Goal: Task Accomplishment & Management: Manage account settings

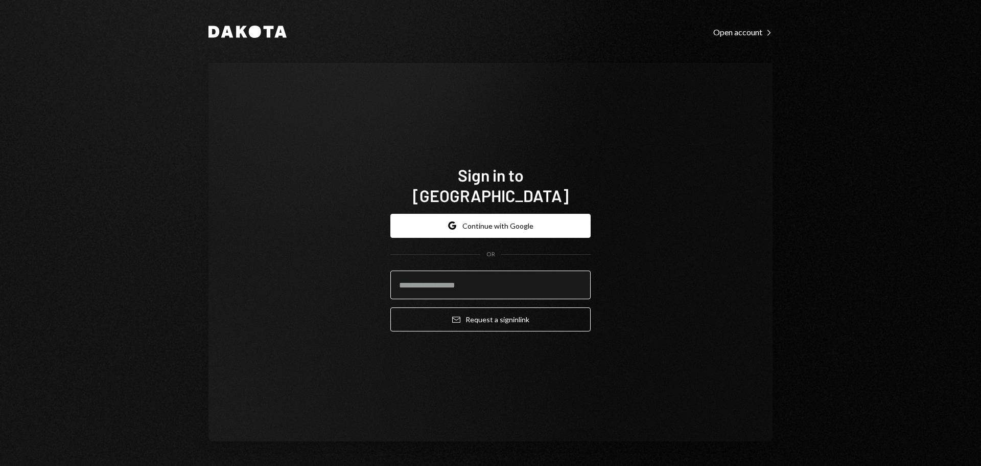
click at [484, 270] on input "email" at bounding box center [491, 284] width 200 height 29
click at [481, 274] on input "email" at bounding box center [491, 284] width 200 height 29
click at [489, 277] on input "email" at bounding box center [491, 284] width 200 height 29
click at [478, 272] on input "email" at bounding box center [491, 284] width 200 height 29
type input "**********"
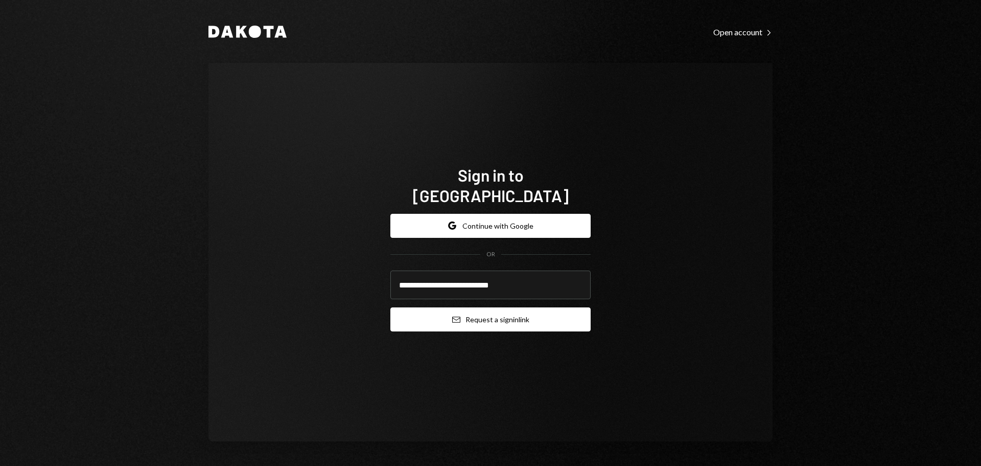
click at [502, 314] on button "Email Request a sign in link" at bounding box center [491, 319] width 200 height 24
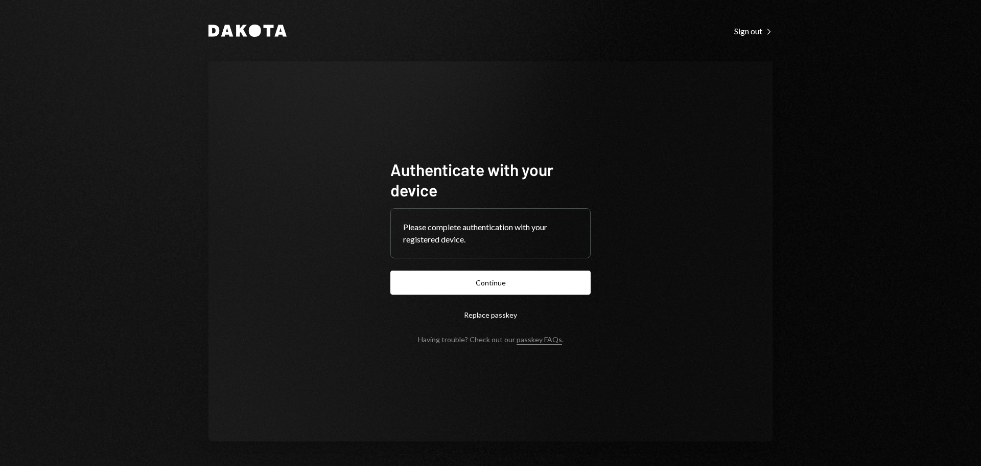
click at [515, 283] on button "Continue" at bounding box center [491, 282] width 200 height 24
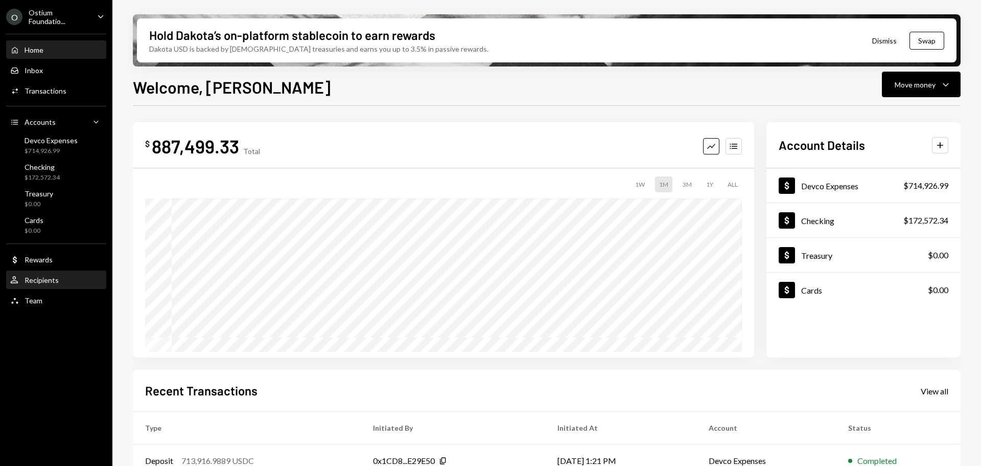
click at [62, 285] on div "User Recipients" at bounding box center [56, 279] width 92 height 17
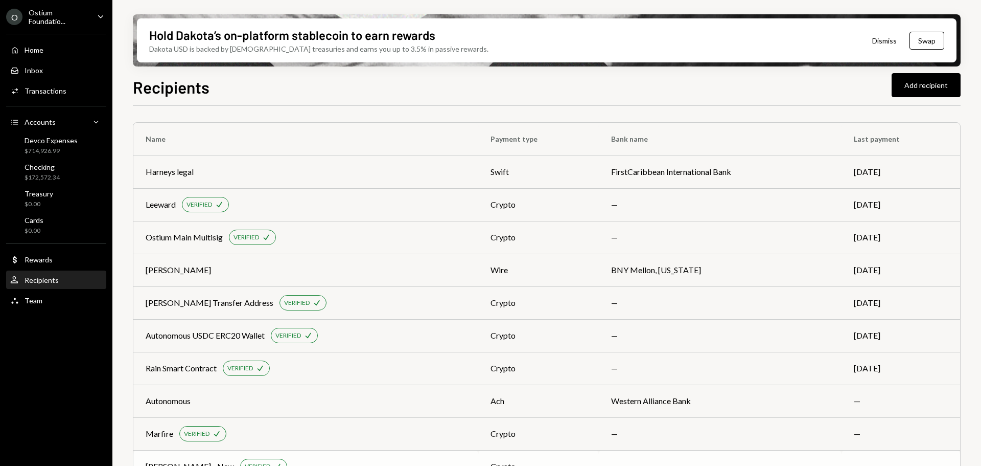
scroll to position [59, 0]
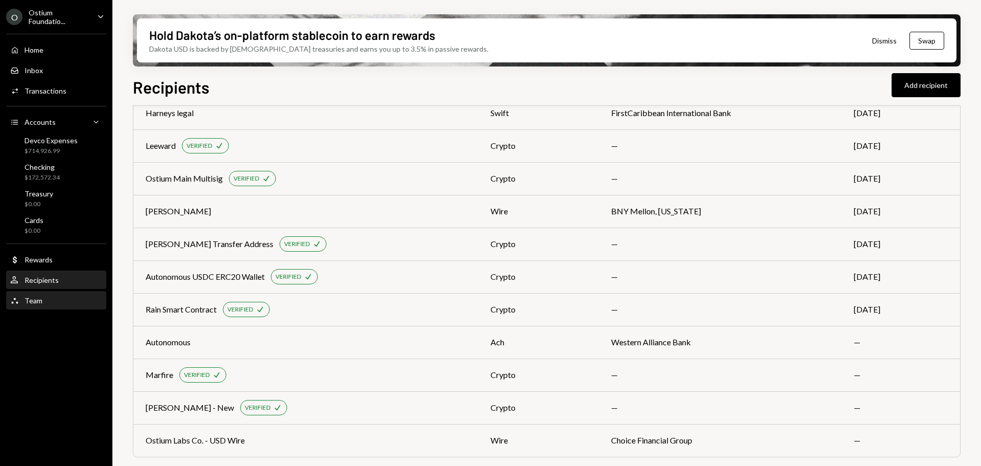
click at [61, 301] on div "Team Team" at bounding box center [56, 300] width 92 height 9
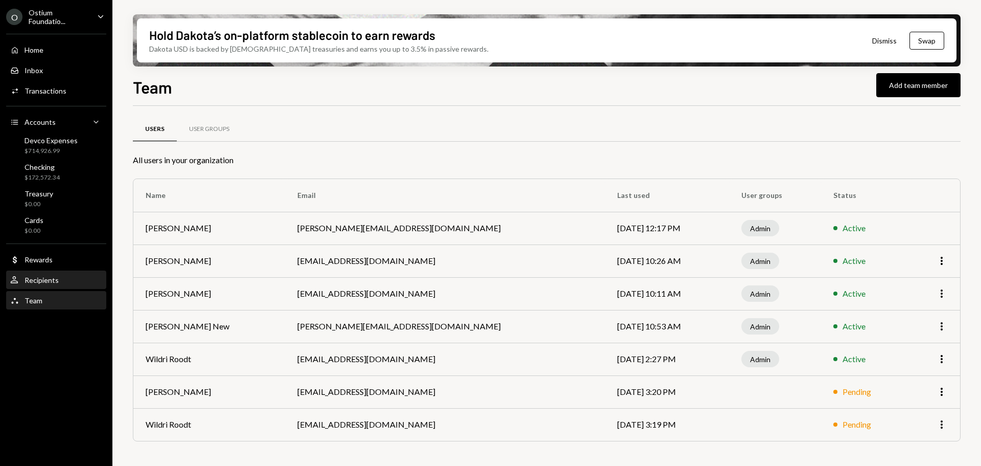
click at [61, 279] on div "User Recipients" at bounding box center [56, 280] width 92 height 9
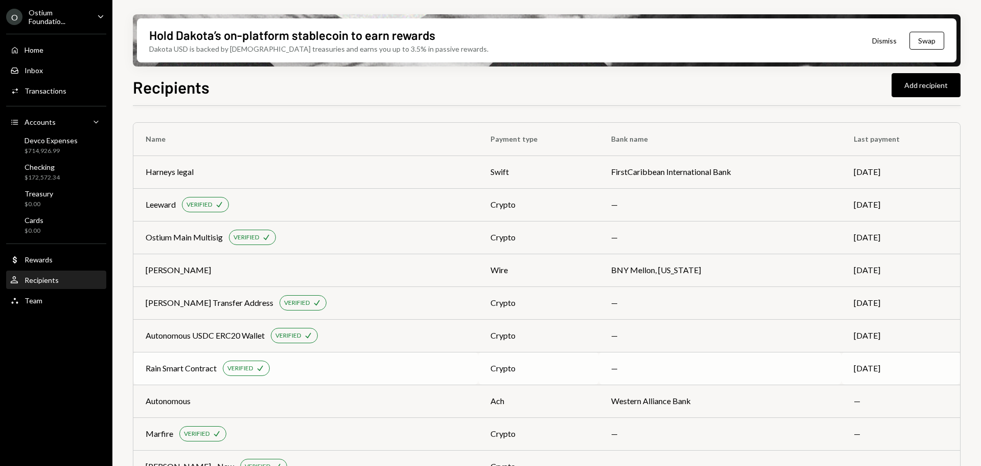
scroll to position [59, 0]
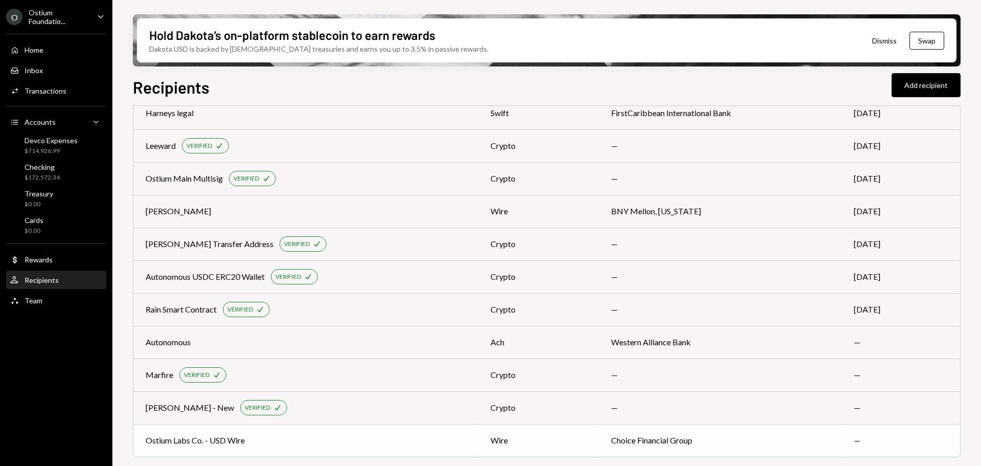
click at [204, 440] on div "Ostium Labs Co. - USD Wire" at bounding box center [195, 440] width 99 height 12
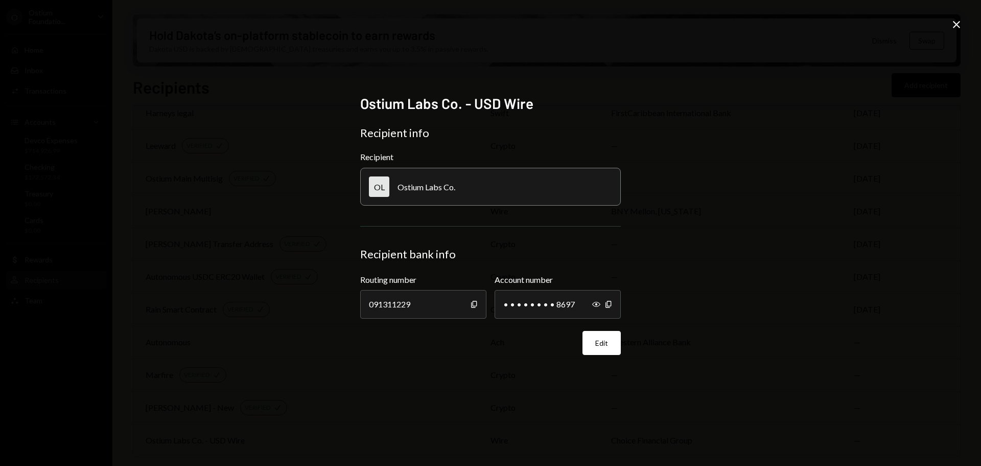
click at [95, 87] on div "Ostium Labs Co. - USD Wire Recipient info Recipient OL Ostium Labs Co. Recipien…" at bounding box center [490, 233] width 981 height 466
click at [954, 28] on icon "Close" at bounding box center [957, 24] width 12 height 12
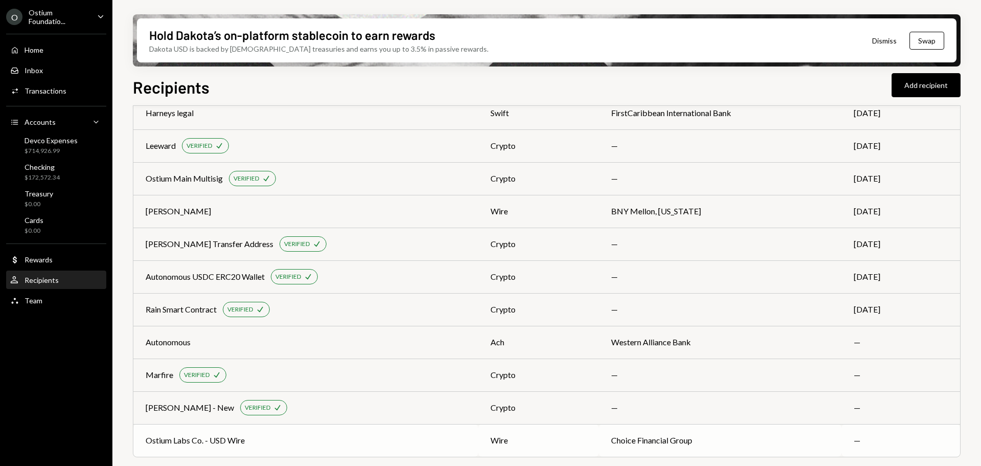
click at [202, 440] on div "Ostium Labs Co. - USD Wire" at bounding box center [195, 440] width 99 height 12
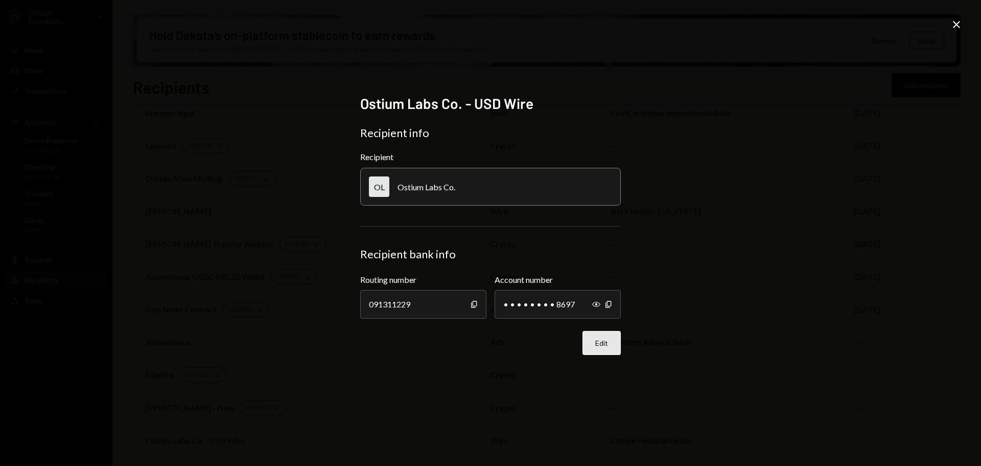
click at [617, 345] on button "Edit" at bounding box center [602, 343] width 38 height 24
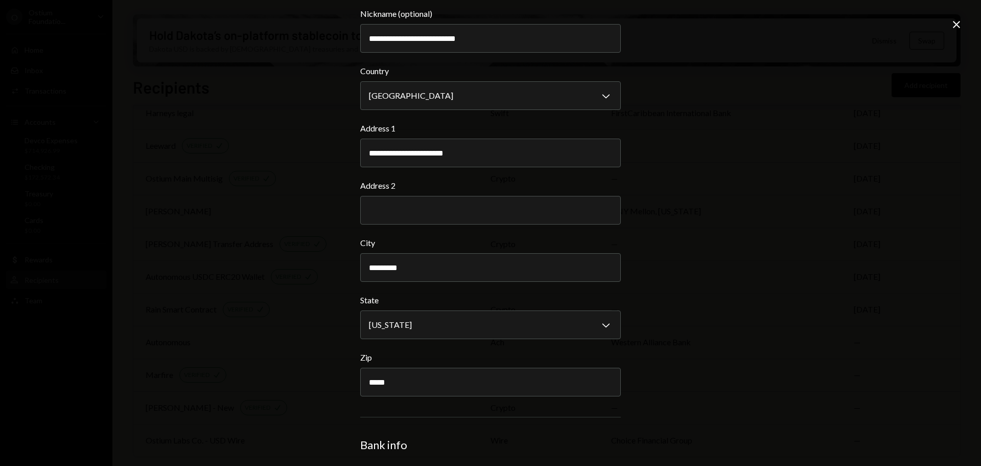
scroll to position [17, 0]
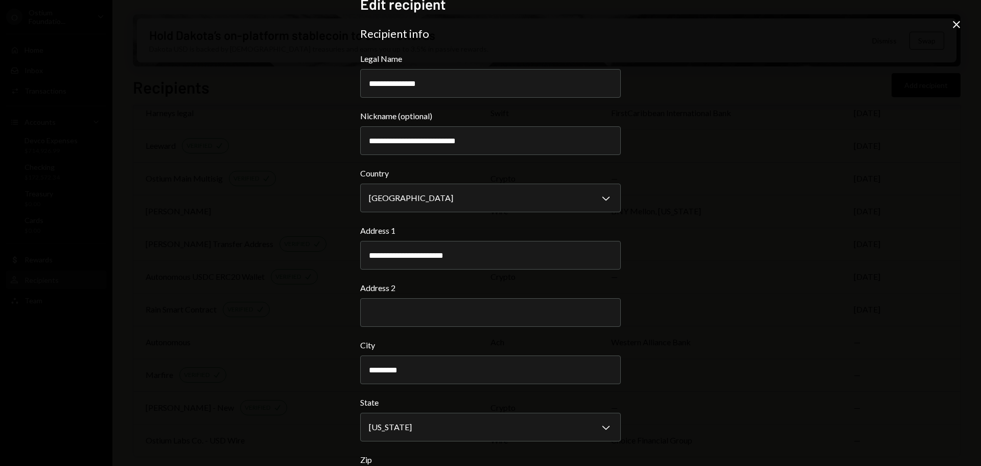
click at [782, 233] on div "**********" at bounding box center [490, 233] width 981 height 466
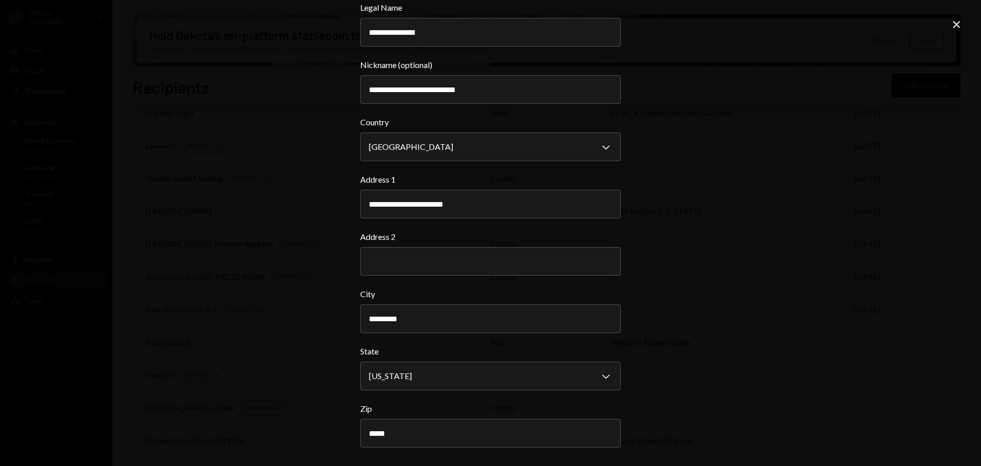
drag, startPoint x: 957, startPoint y: 26, endPoint x: 917, endPoint y: 77, distance: 64.8
click at [957, 26] on icon at bounding box center [956, 24] width 7 height 7
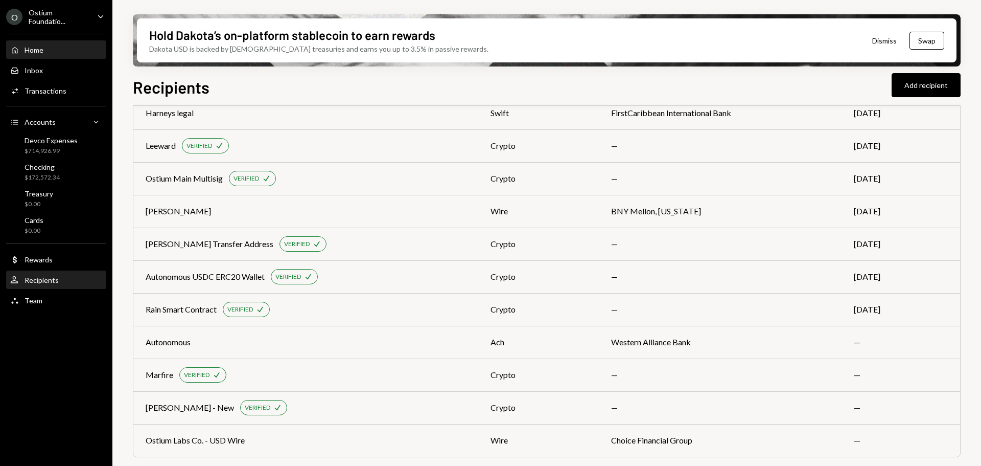
click at [46, 44] on div "Home Home" at bounding box center [56, 49] width 92 height 17
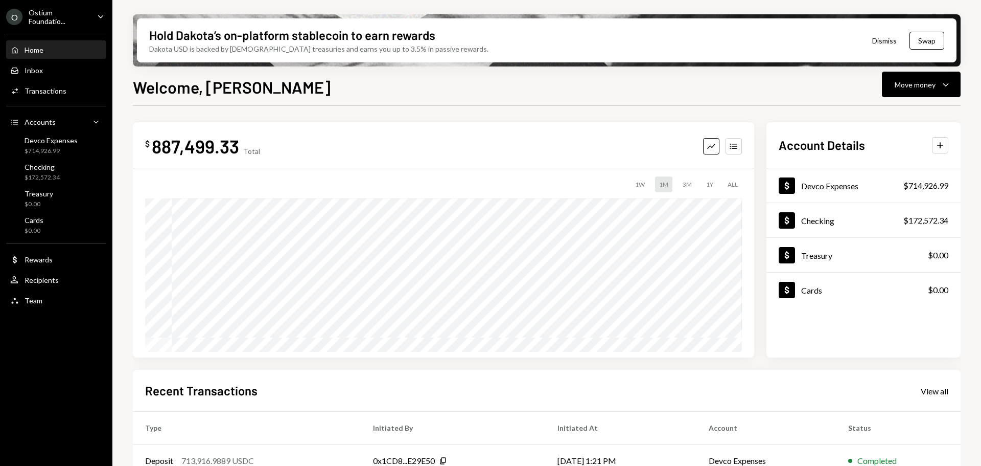
click at [32, 19] on div "Ostium Foundatio..." at bounding box center [59, 16] width 60 height 17
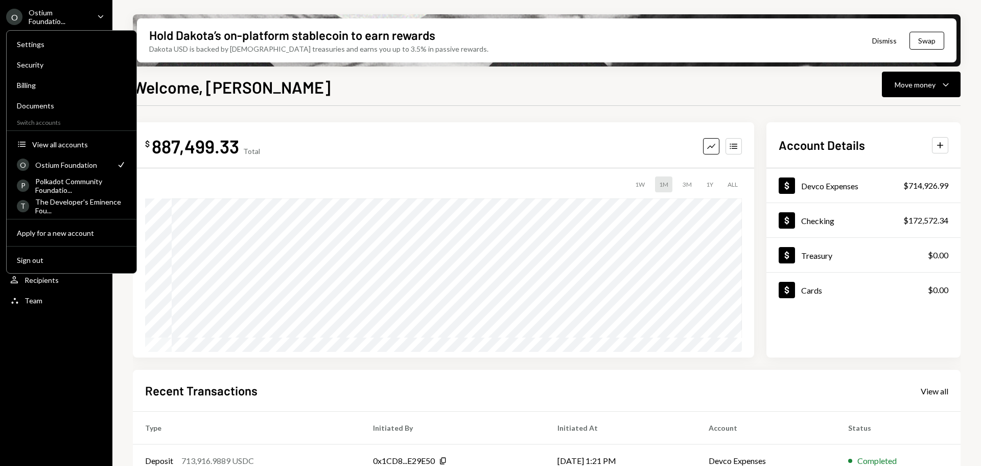
click at [45, 395] on div "O Ostium Foundatio... Caret Down Home Home Inbox Inbox Activities Transactions …" at bounding box center [56, 233] width 112 height 466
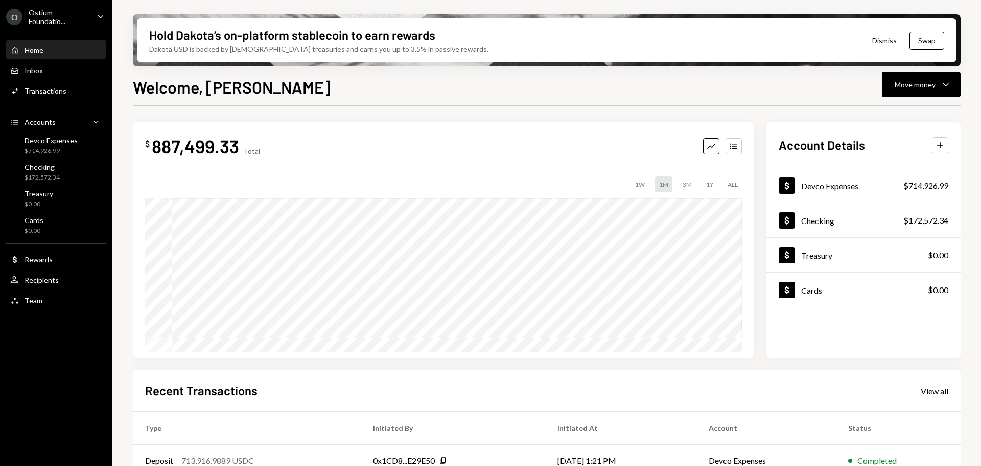
click at [57, 48] on div "Home Home" at bounding box center [56, 49] width 92 height 9
click at [28, 50] on div "Home" at bounding box center [34, 49] width 19 height 9
click at [39, 20] on div "Ostium Foundatio..." at bounding box center [59, 16] width 60 height 17
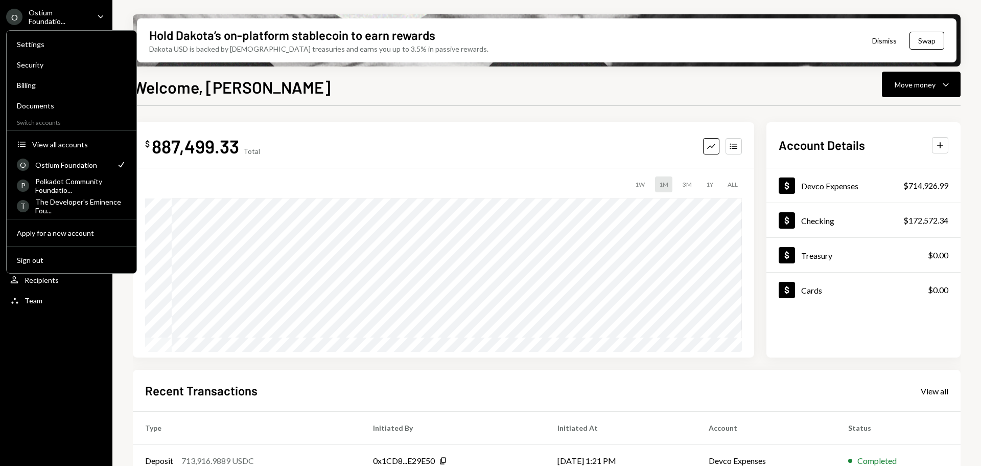
drag, startPoint x: 419, startPoint y: 139, endPoint x: 600, endPoint y: 103, distance: 184.5
click at [420, 139] on div "$ 887,499.33 Total Graph Accounts" at bounding box center [443, 145] width 597 height 23
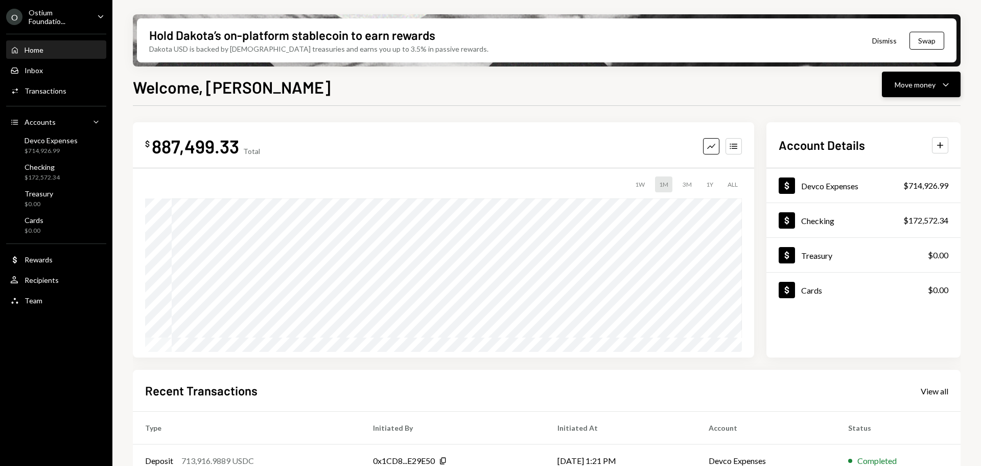
click at [908, 86] on div "Move money" at bounding box center [915, 84] width 41 height 11
click at [873, 111] on div "Withdraw Send" at bounding box center [906, 115] width 90 height 11
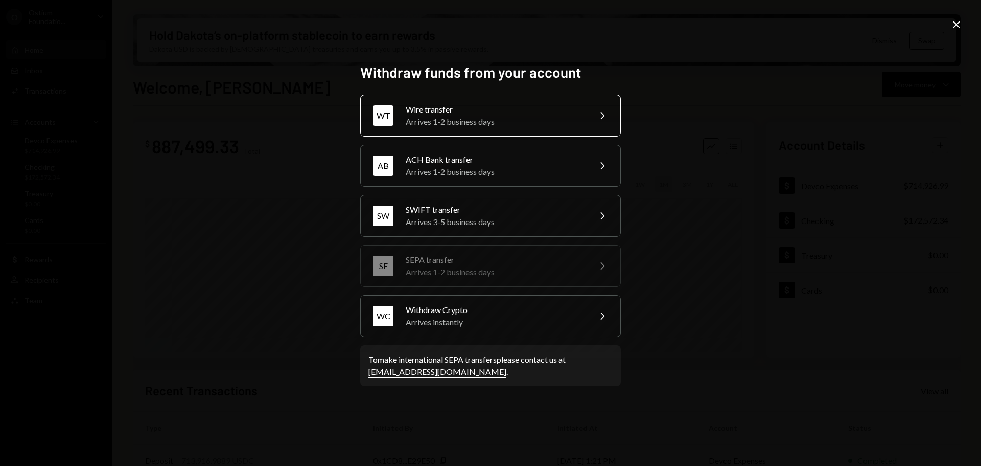
click at [507, 110] on div "Wire transfer" at bounding box center [495, 109] width 178 height 12
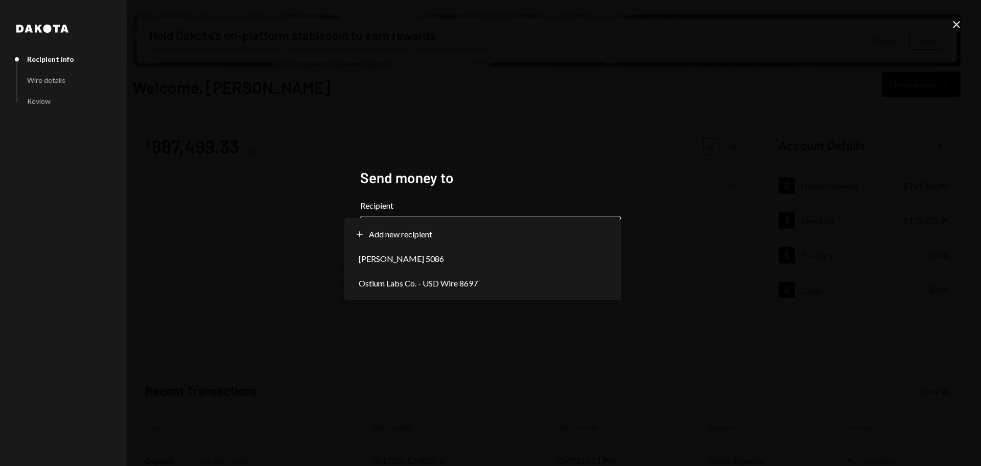
click at [425, 218] on body "O Ostium Foundatio... Caret Down Home Home Inbox Inbox Activities Transactions …" at bounding box center [490, 233] width 981 height 466
select select "**********"
drag, startPoint x: 432, startPoint y: 282, endPoint x: 444, endPoint y: 283, distance: 11.3
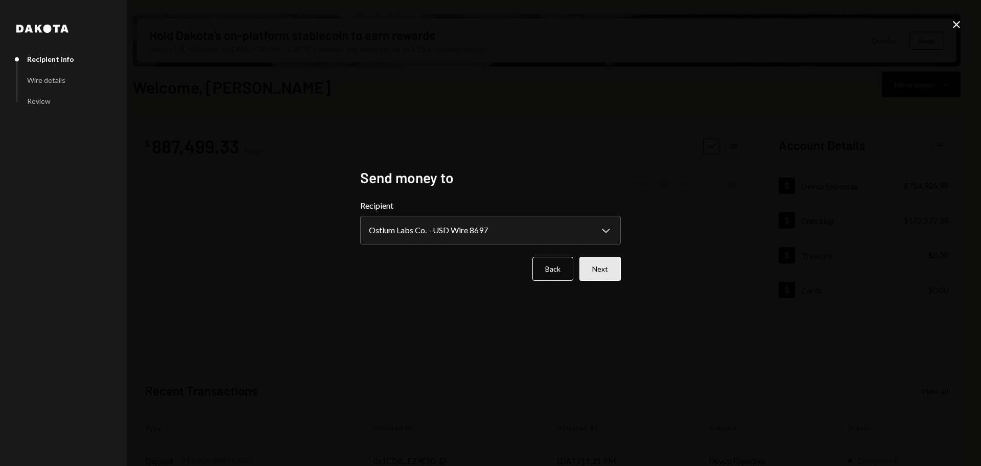
click at [591, 268] on button "Next" at bounding box center [600, 269] width 41 height 24
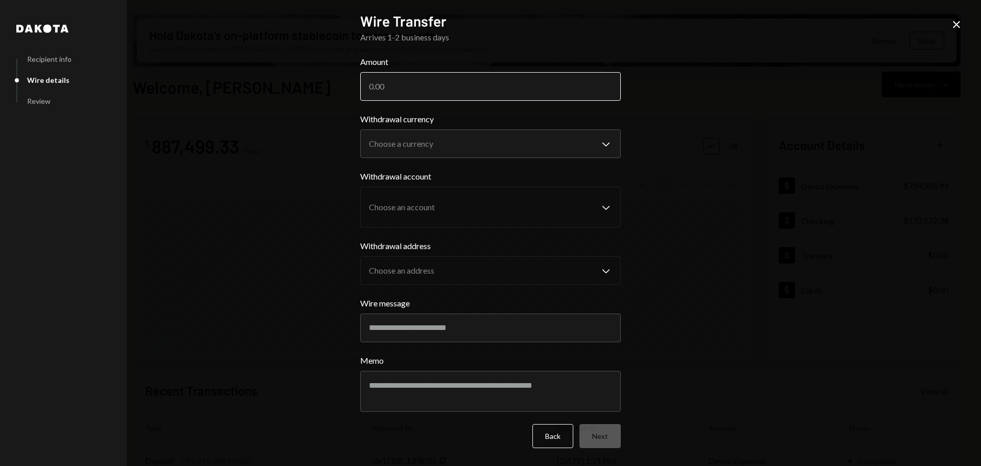
click at [421, 90] on input "Amount" at bounding box center [490, 86] width 261 height 29
type input "678924.17"
click at [421, 140] on body "O Ostium Foundatio... Caret Down Home Home Inbox Inbox Activities Transactions …" at bounding box center [490, 233] width 981 height 466
click at [423, 86] on input "678924.17" at bounding box center [490, 86] width 261 height 29
click at [639, 204] on div "**********" at bounding box center [490, 233] width 981 height 466
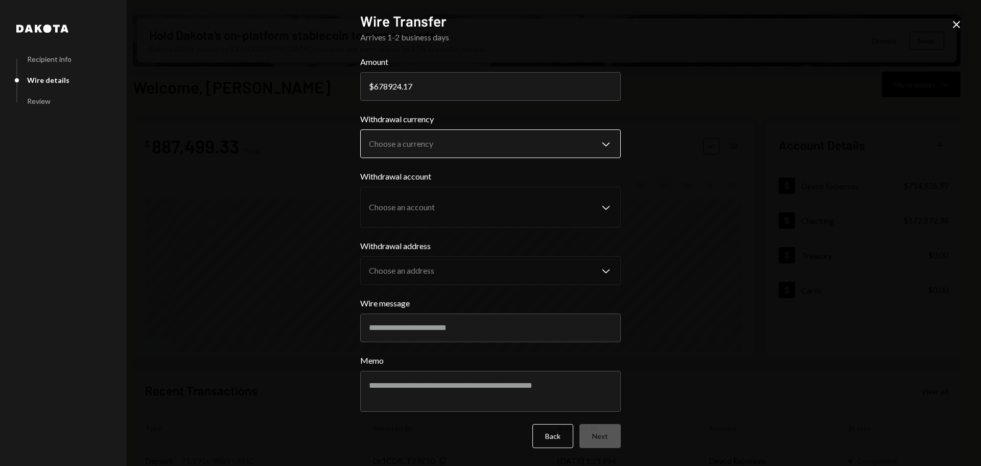
click at [420, 152] on body "O Ostium Foundatio... Caret Down Home Home Inbox Inbox Activities Transactions …" at bounding box center [490, 233] width 981 height 466
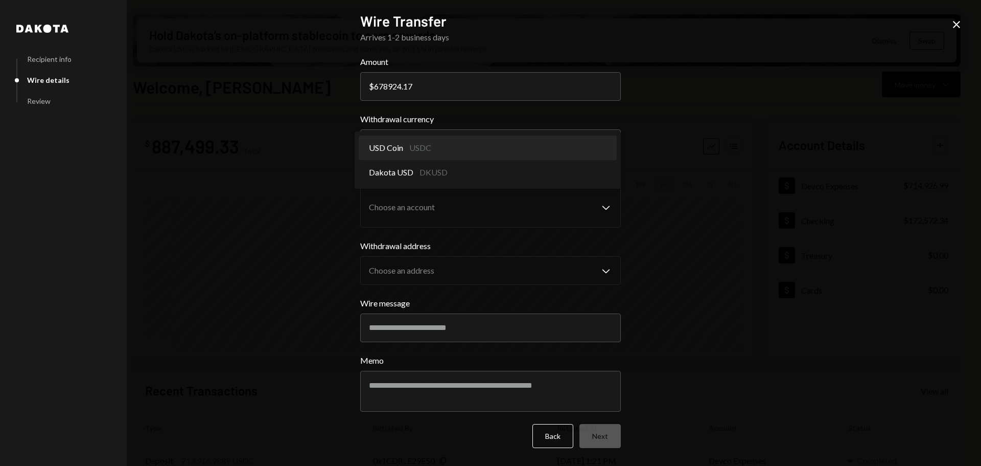
select select "****"
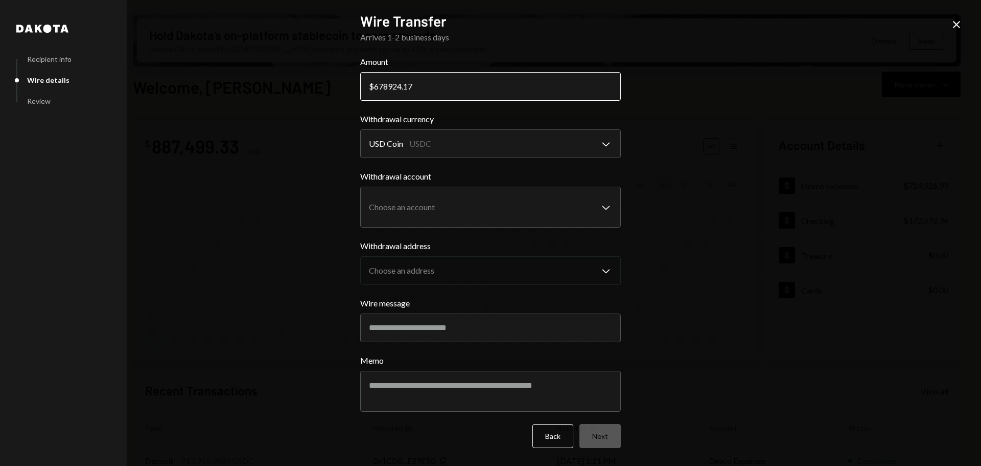
click at [446, 94] on input "678924.17" at bounding box center [490, 86] width 261 height 29
click at [456, 218] on body "O Ostium Foundatio... Caret Down Home Home Inbox Inbox Activities Transactions …" at bounding box center [490, 233] width 981 height 466
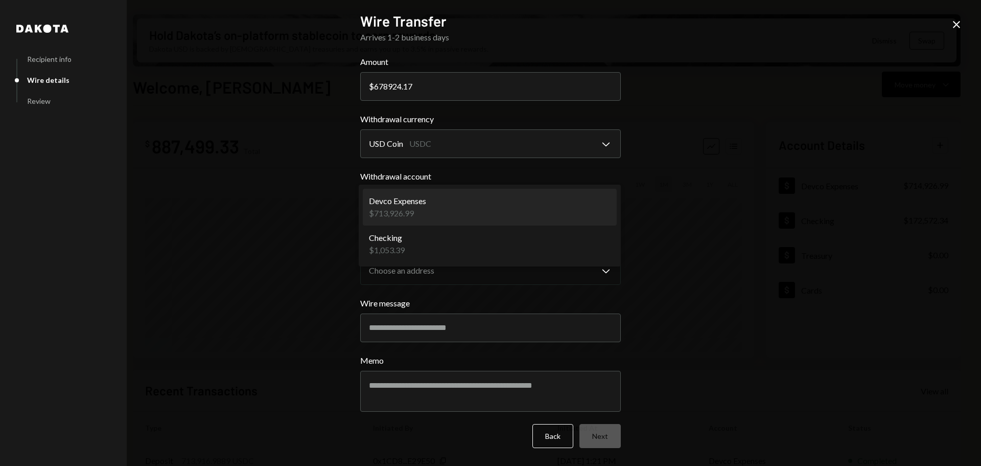
select select "**********"
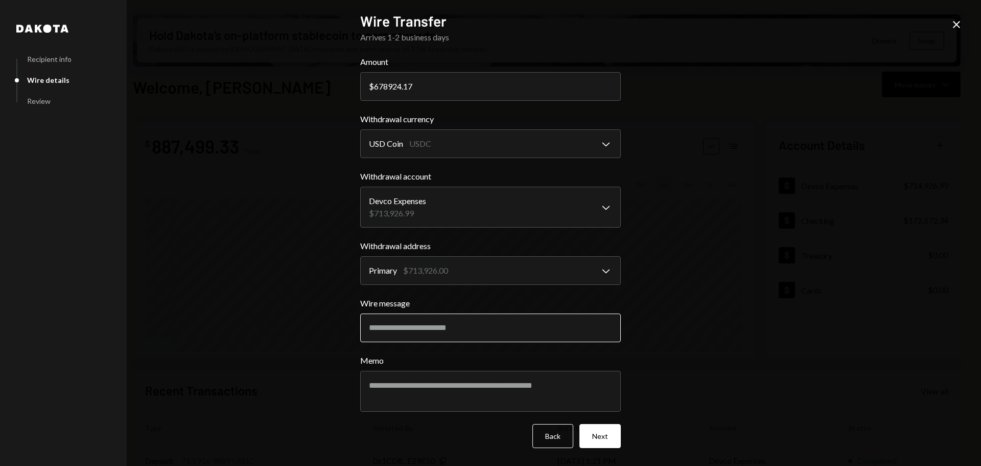
click at [546, 329] on input "Wire message" at bounding box center [490, 327] width 261 height 29
type input "*"
type input "**********"
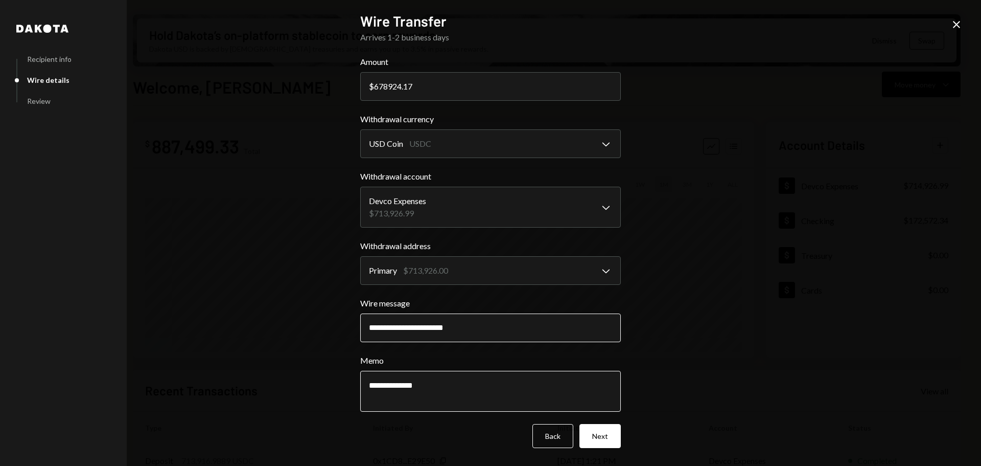
type textarea "**********"
drag, startPoint x: 463, startPoint y: 326, endPoint x: 483, endPoint y: 324, distance: 20.0
click at [464, 326] on input "**********" at bounding box center [490, 327] width 261 height 29
click at [488, 326] on input "**********" at bounding box center [490, 327] width 261 height 29
drag, startPoint x: 484, startPoint y: 327, endPoint x: 351, endPoint y: 324, distance: 133.5
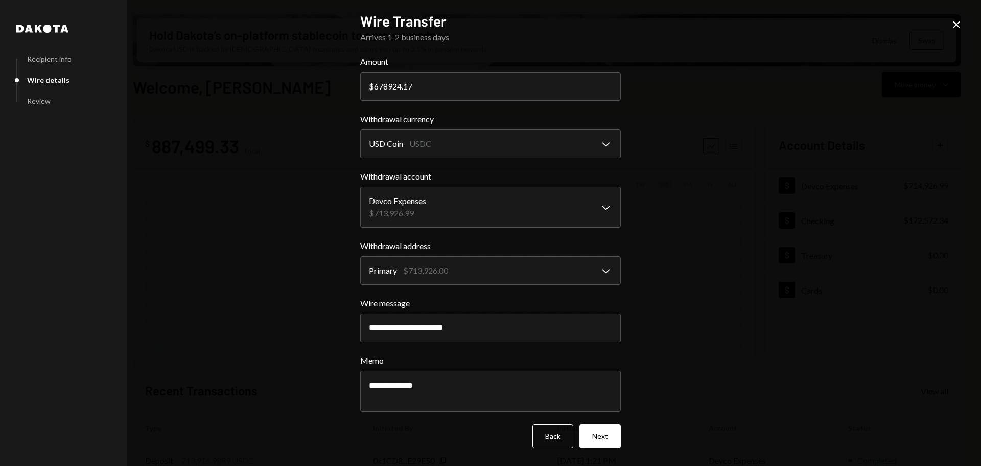
click at [351, 324] on div "**********" at bounding box center [490, 233] width 285 height 466
paste input "text"
type input "**********"
click at [440, 388] on textarea "**********" at bounding box center [490, 391] width 261 height 41
paste textarea "**********"
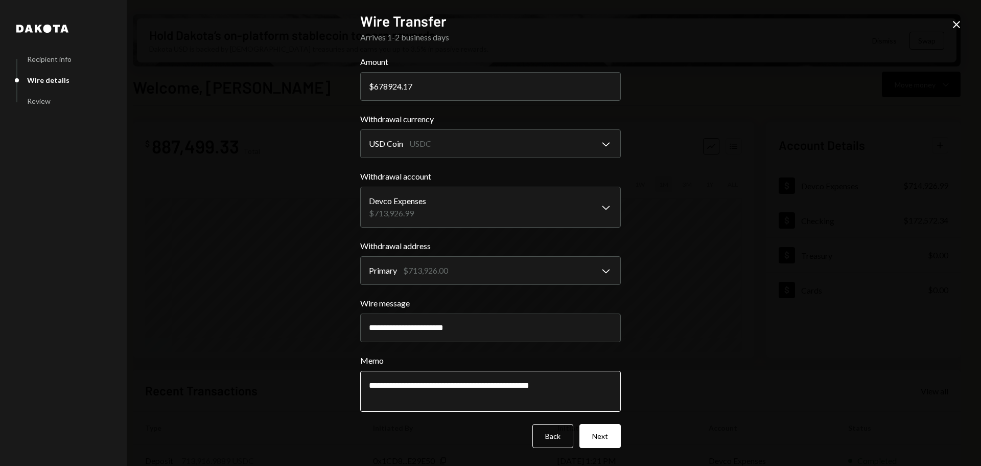
type textarea "**********"
click at [606, 437] on button "Next" at bounding box center [600, 436] width 41 height 24
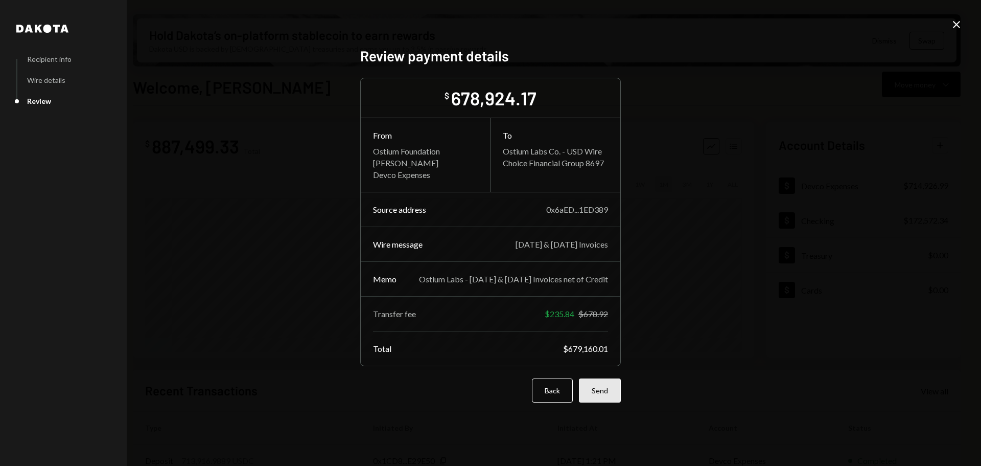
click at [595, 391] on button "Send" at bounding box center [600, 390] width 42 height 24
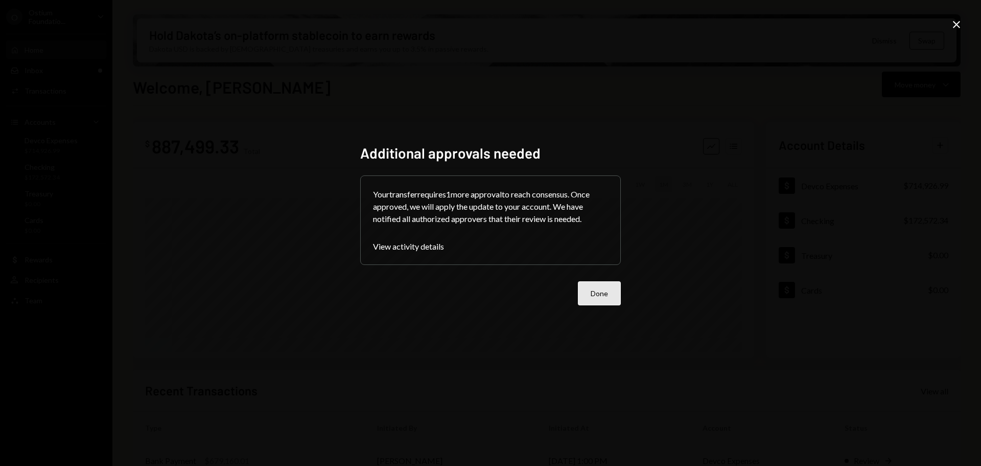
click at [614, 287] on button "Done" at bounding box center [599, 293] width 43 height 24
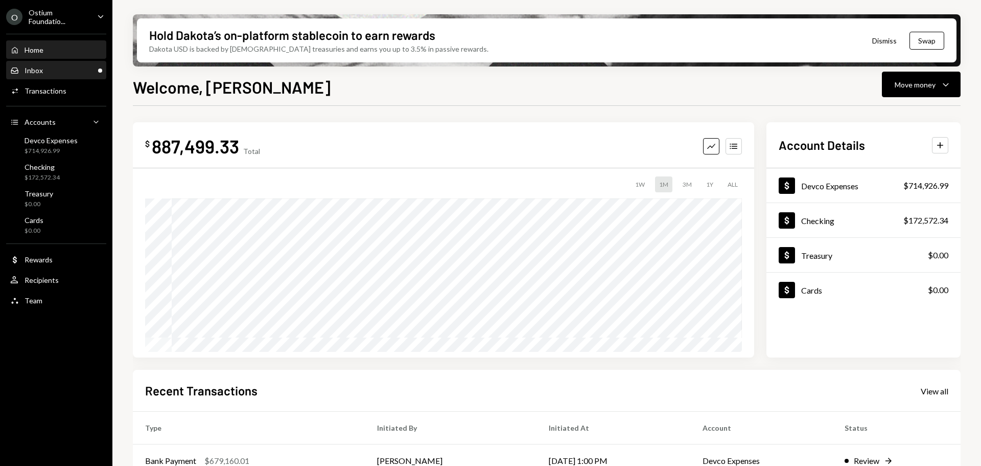
click at [35, 73] on div "Inbox" at bounding box center [34, 70] width 18 height 9
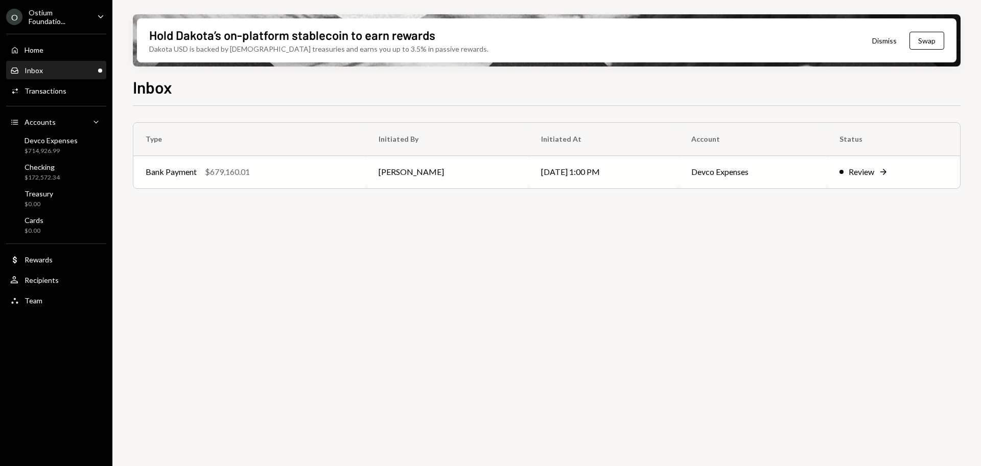
click at [269, 177] on div "Bank Payment $679,160.01" at bounding box center [250, 172] width 209 height 12
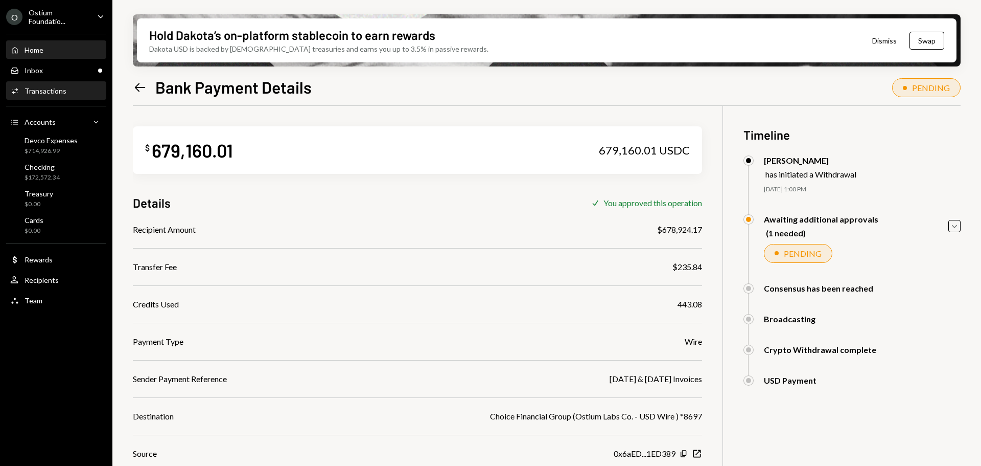
click at [82, 43] on div "Home Home" at bounding box center [56, 49] width 92 height 17
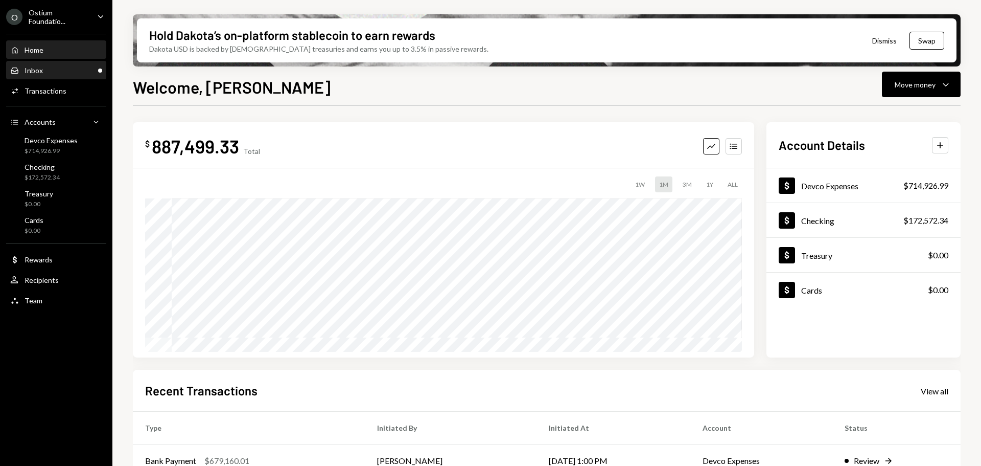
click at [48, 69] on div "Inbox Inbox" at bounding box center [56, 70] width 92 height 9
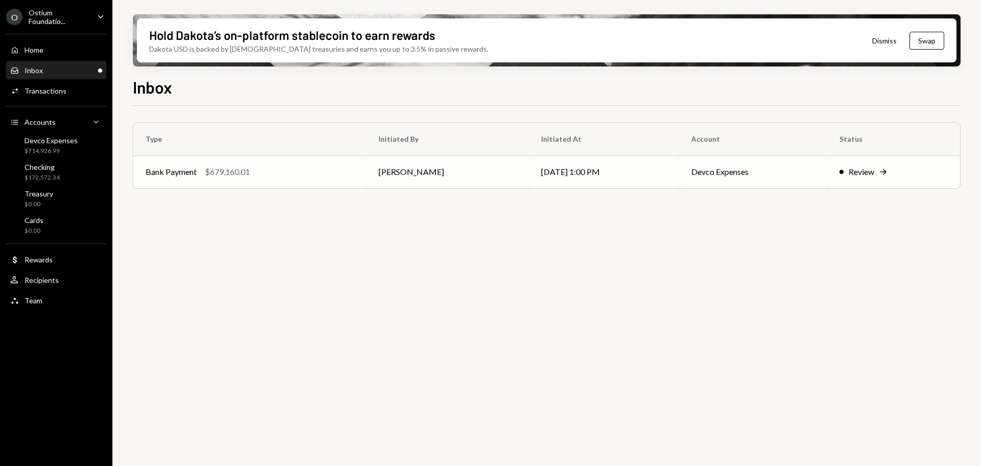
click at [369, 164] on td "Daphnie Frederick" at bounding box center [447, 171] width 163 height 33
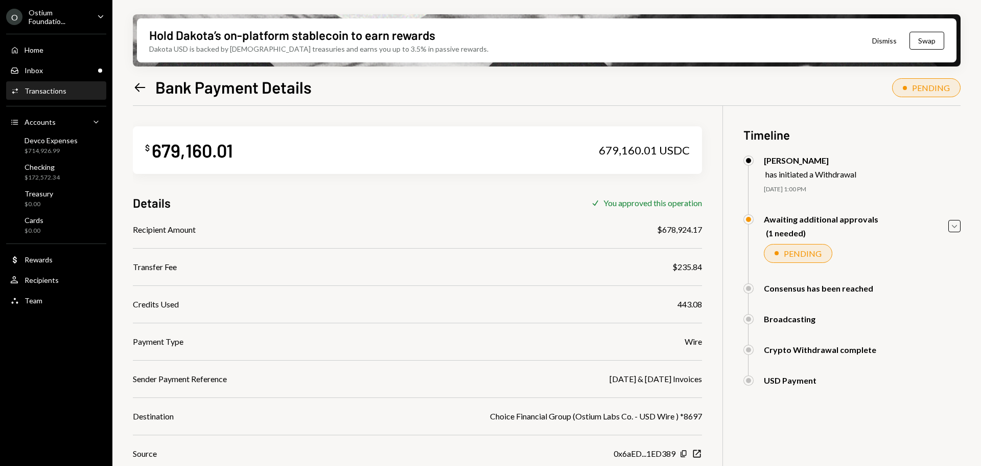
scroll to position [82, 0]
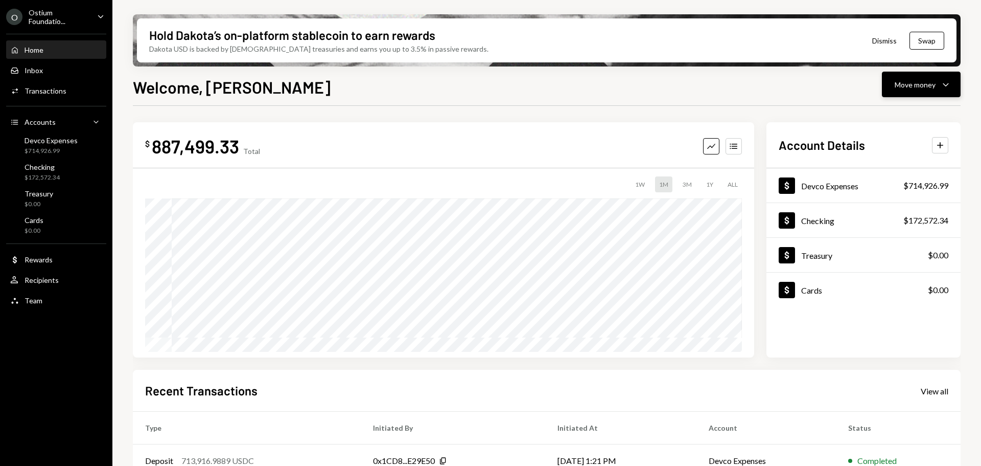
click at [910, 76] on button "Move money Caret Down" at bounding box center [921, 85] width 79 height 26
click at [899, 83] on div "Move money" at bounding box center [915, 84] width 41 height 11
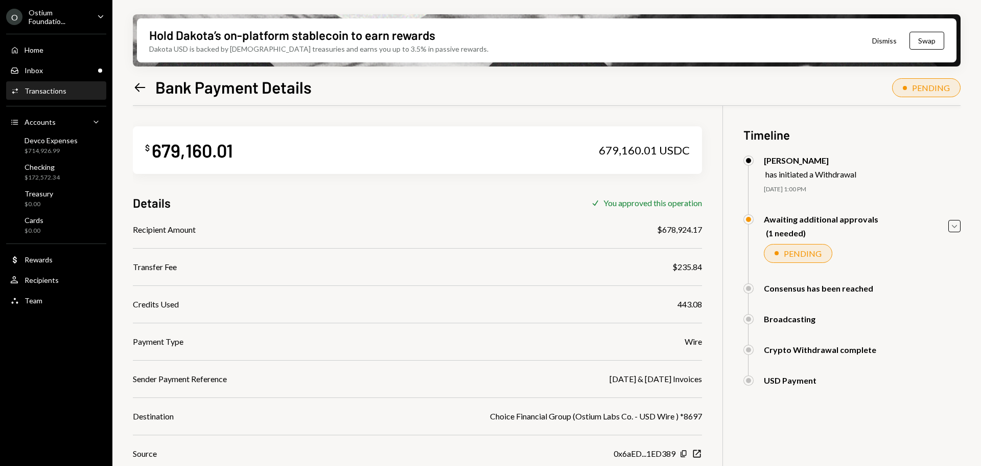
scroll to position [82, 0]
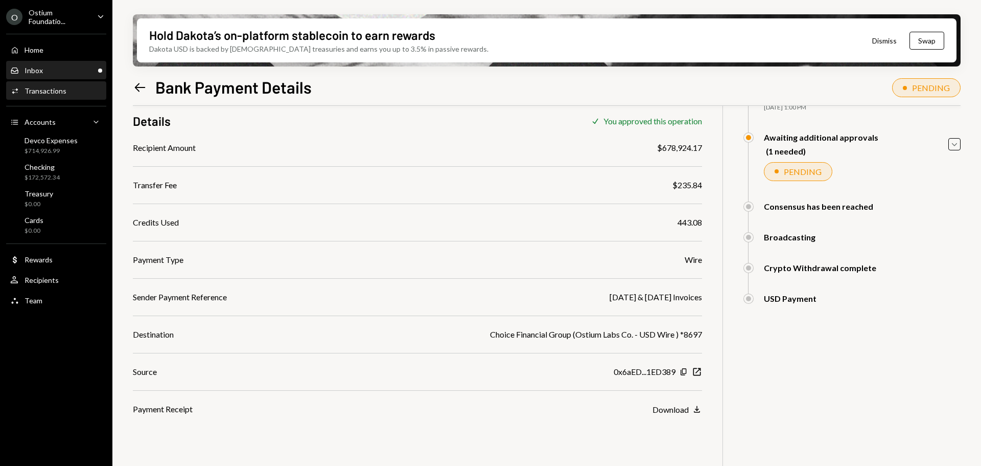
click at [63, 73] on div "Inbox Inbox" at bounding box center [56, 70] width 92 height 9
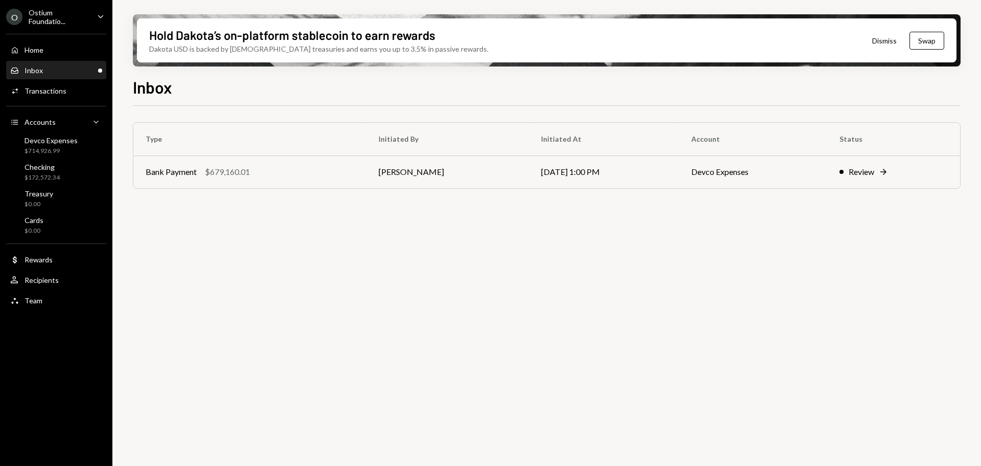
click at [31, 22] on div "Ostium Foundatio..." at bounding box center [59, 16] width 60 height 17
click at [320, 309] on div "Type Initiated By Initiated At Account Status Bank Payment $679,160.01 [PERSON_…" at bounding box center [547, 292] width 828 height 372
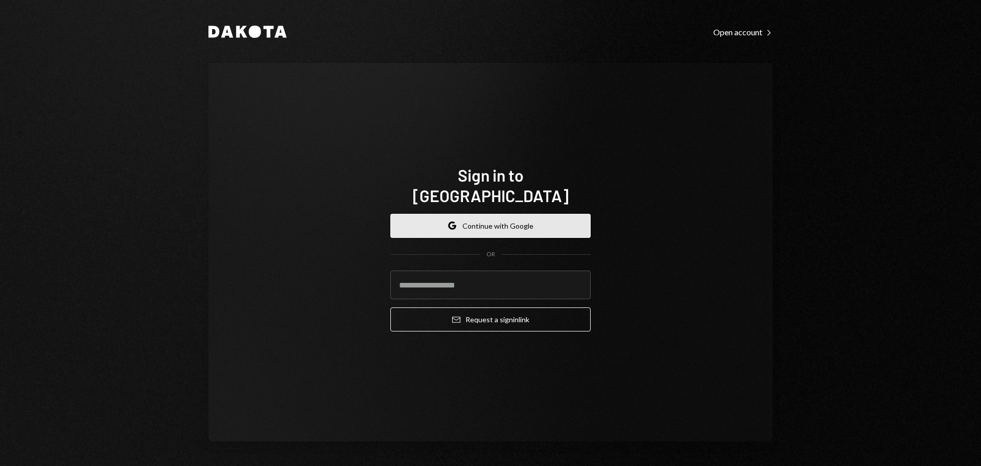
click at [478, 218] on button "Google Continue with Google" at bounding box center [491, 226] width 200 height 24
click at [525, 279] on input "email" at bounding box center [491, 284] width 200 height 29
click at [387, 156] on div "Sign in to [GEOGRAPHIC_DATA] Google Continue with Google OR Email Request a sig…" at bounding box center [490, 252] width 225 height 257
drag, startPoint x: 439, startPoint y: 285, endPoint x: 447, endPoint y: 282, distance: 8.6
click at [442, 285] on input "email" at bounding box center [491, 284] width 200 height 29
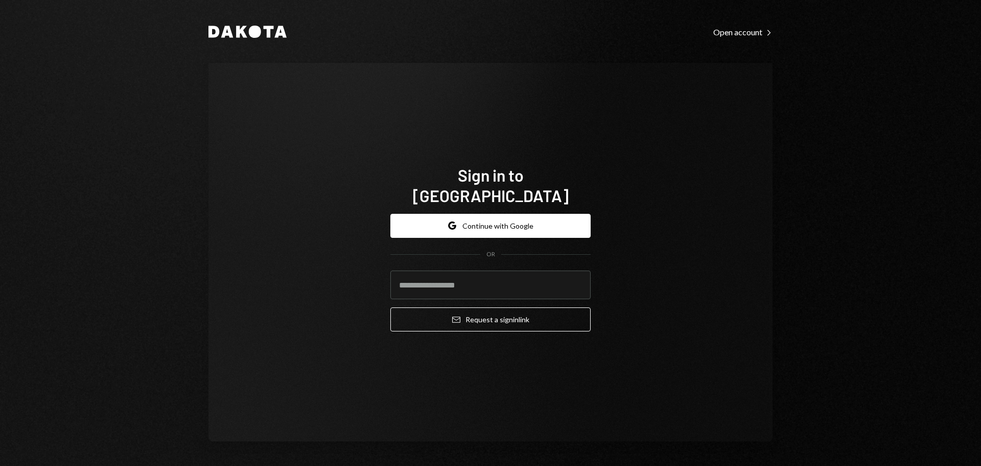
type input "**********"
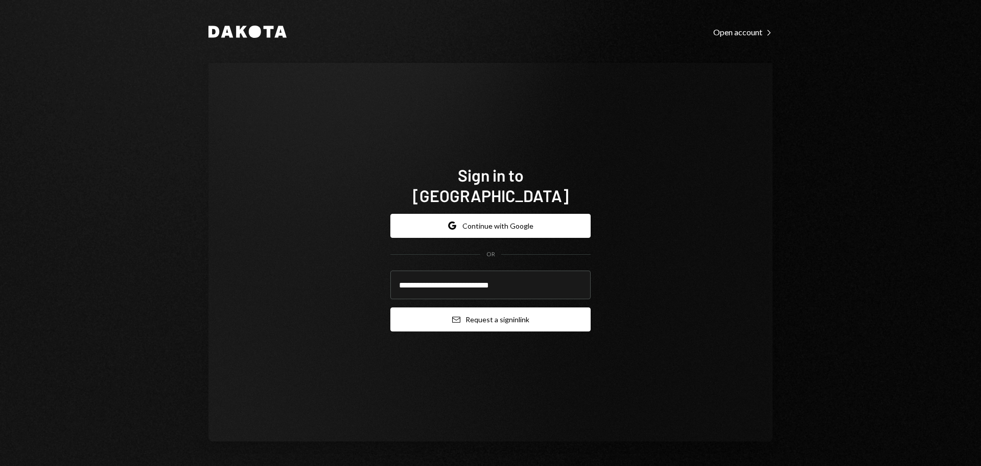
click at [503, 307] on button "Email Request a sign in link" at bounding box center [491, 319] width 200 height 24
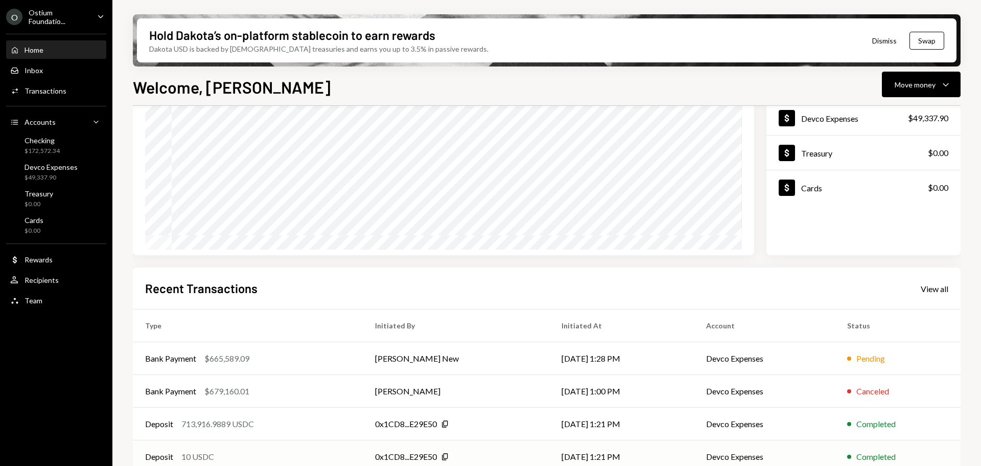
scroll to position [151, 0]
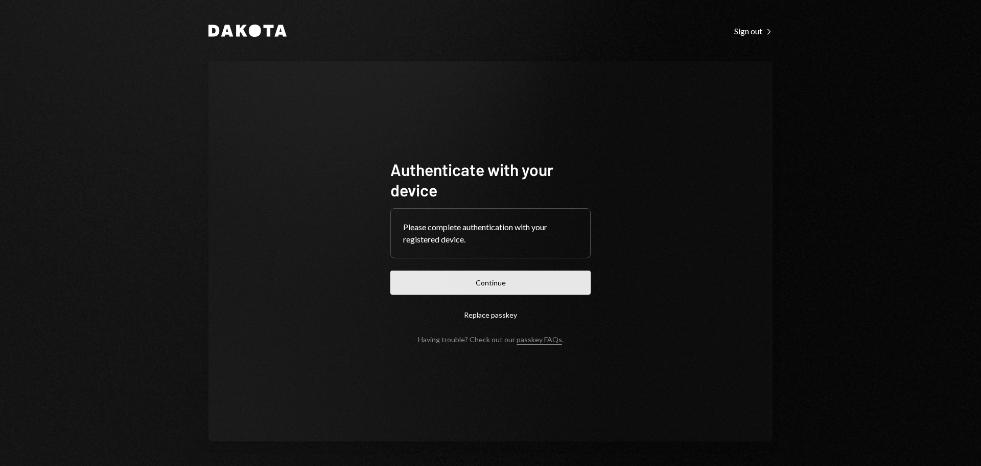
click at [527, 278] on button "Continue" at bounding box center [491, 282] width 200 height 24
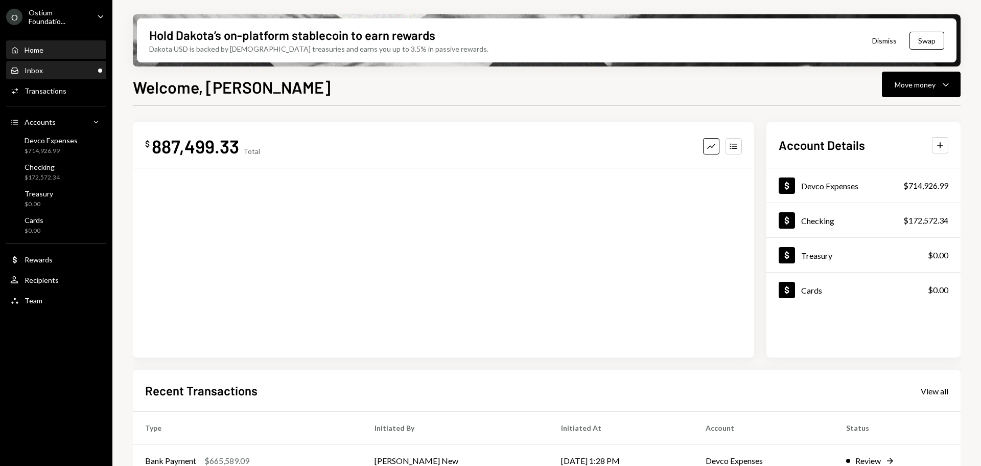
click at [36, 74] on div "Inbox" at bounding box center [34, 70] width 18 height 9
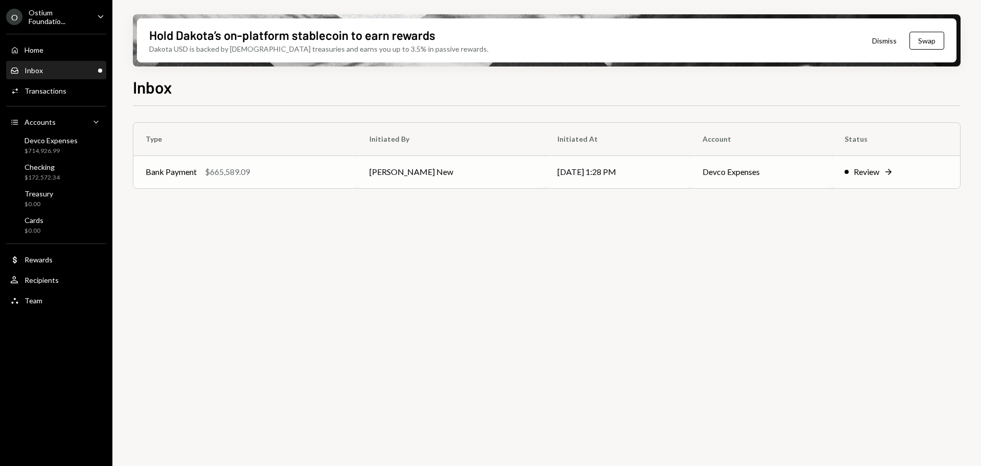
click at [253, 175] on div "Bank Payment $665,589.09" at bounding box center [245, 172] width 199 height 12
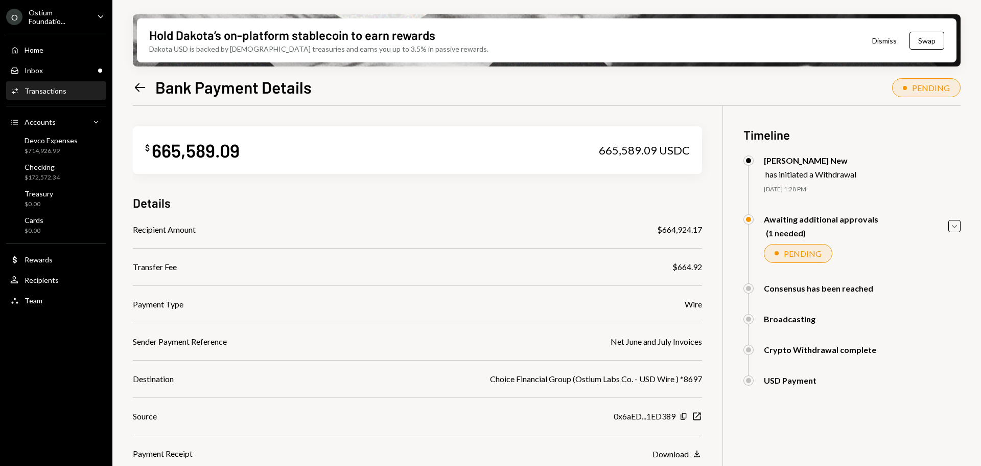
scroll to position [82, 0]
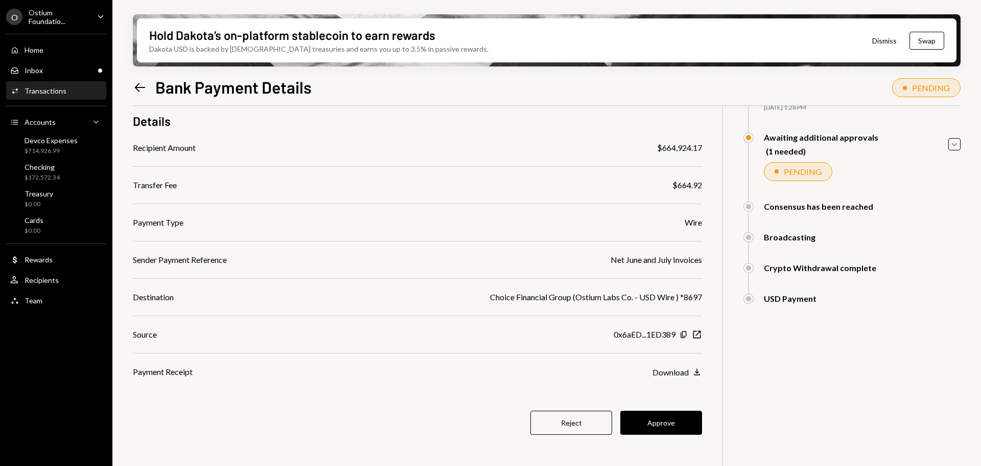
click at [664, 417] on button "Approve" at bounding box center [662, 422] width 82 height 24
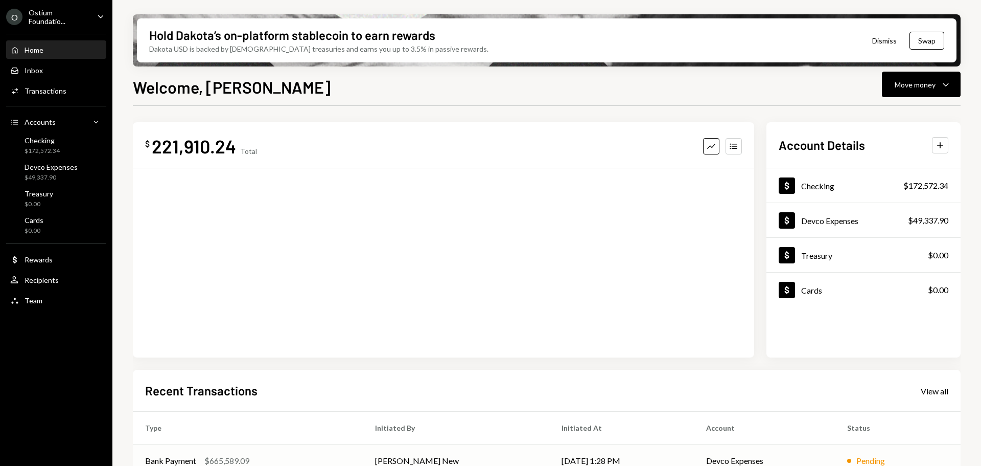
scroll to position [151, 0]
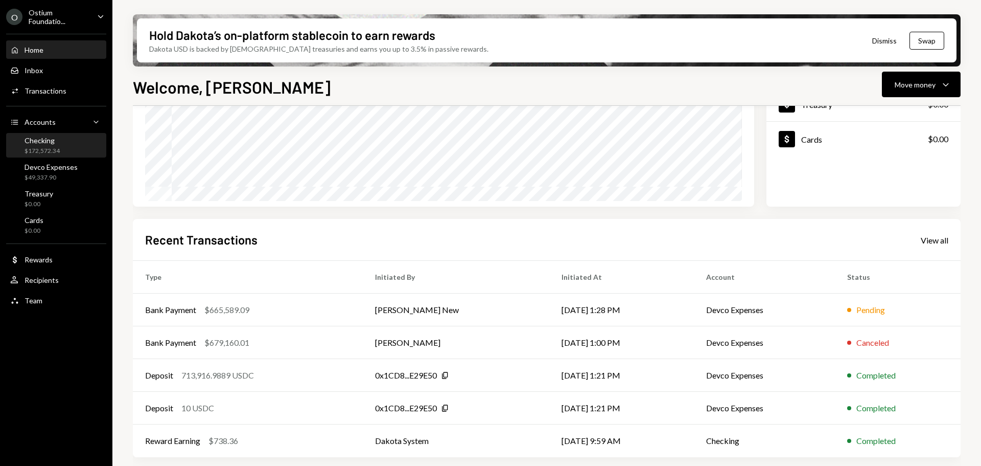
click at [57, 144] on div "Checking" at bounding box center [42, 140] width 35 height 9
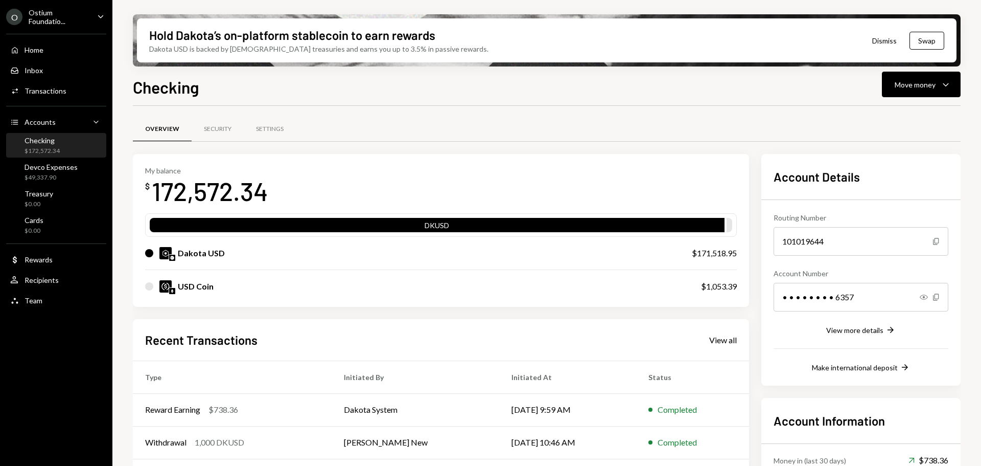
click at [25, 15] on div "O Ostium Foundatio..." at bounding box center [47, 16] width 83 height 17
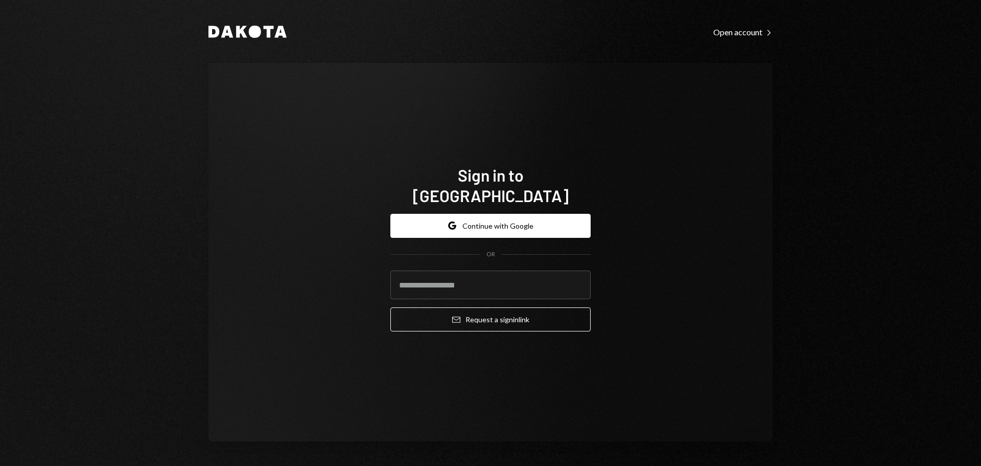
type input "**********"
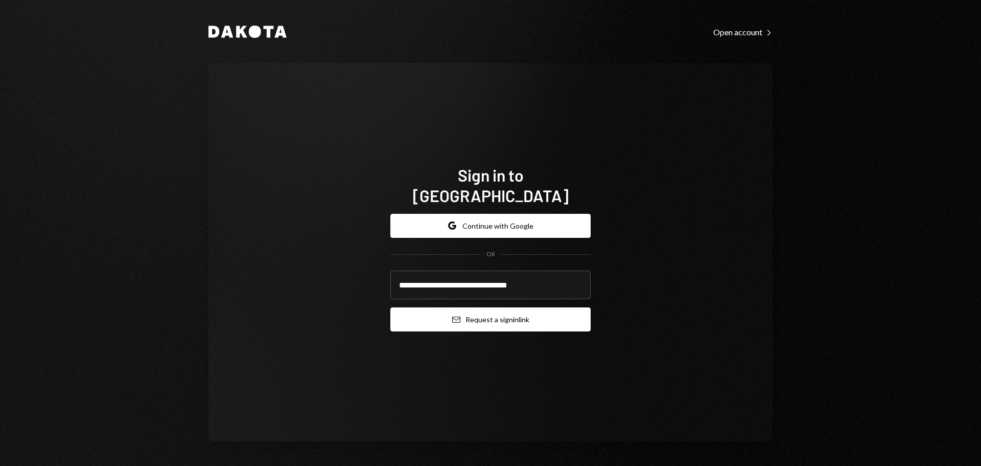
click at [494, 314] on button "Email Request a sign in link" at bounding box center [491, 319] width 200 height 24
